Goal: Obtain resource: Obtain resource

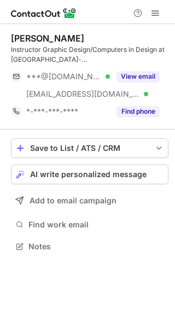
scroll to position [239, 175]
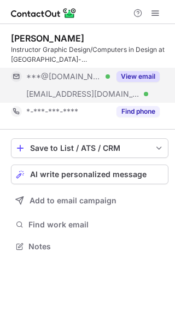
click at [149, 80] on button "View email" at bounding box center [137, 76] width 43 height 11
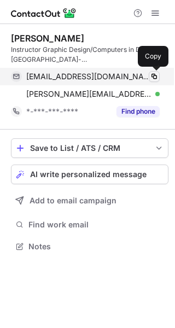
click at [159, 77] on button at bounding box center [154, 76] width 11 height 11
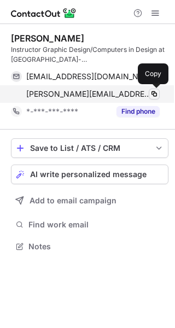
click at [150, 91] on span at bounding box center [154, 94] width 9 height 9
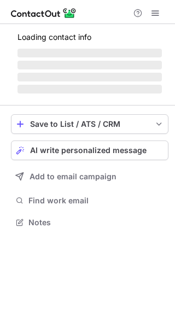
scroll to position [221, 175]
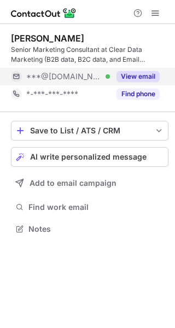
click at [131, 73] on button "View email" at bounding box center [137, 76] width 43 height 11
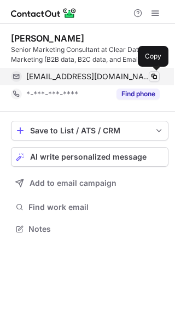
click at [152, 75] on span at bounding box center [154, 76] width 9 height 9
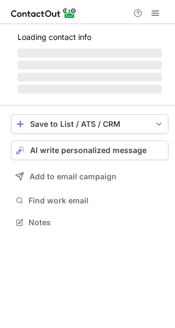
scroll to position [5, 5]
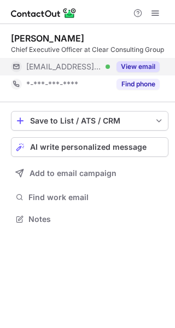
click at [150, 70] on button "View email" at bounding box center [137, 66] width 43 height 11
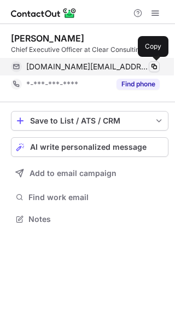
click at [159, 68] on button at bounding box center [154, 66] width 11 height 11
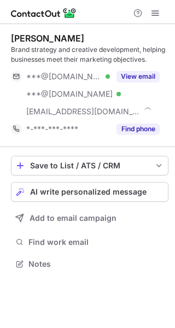
scroll to position [256, 175]
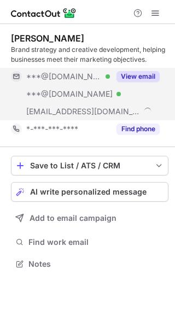
click at [132, 71] on button "View email" at bounding box center [137, 76] width 43 height 11
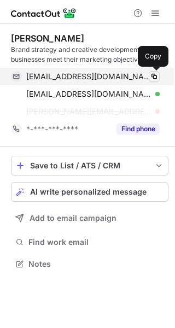
click at [152, 75] on span at bounding box center [154, 76] width 9 height 9
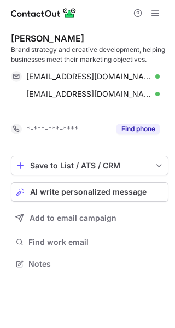
scroll to position [239, 175]
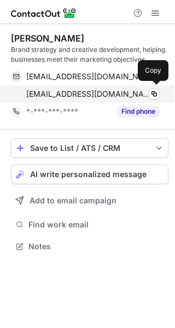
click at [148, 95] on div "rplumptre1@yahoo.co.uk Verified" at bounding box center [92, 94] width 133 height 10
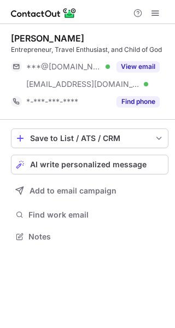
scroll to position [228, 175]
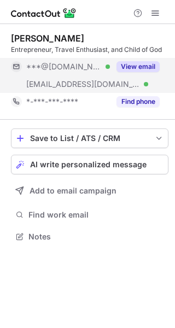
click at [138, 69] on button "View email" at bounding box center [137, 66] width 43 height 11
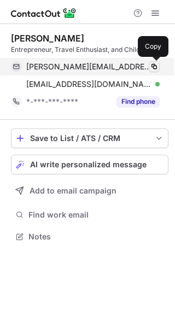
click at [151, 67] on span at bounding box center [154, 66] width 9 height 9
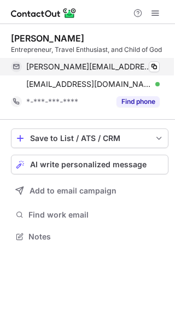
scroll to position [228, 175]
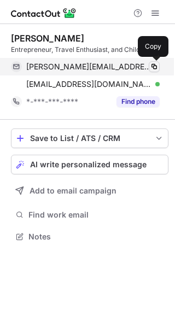
click at [153, 67] on span at bounding box center [154, 66] width 9 height 9
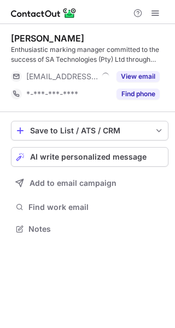
scroll to position [221, 175]
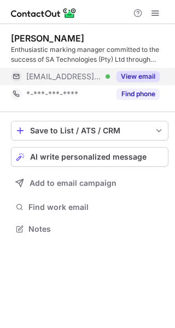
click at [151, 79] on button "View email" at bounding box center [137, 76] width 43 height 11
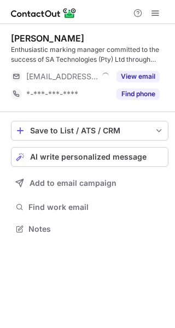
scroll to position [221, 175]
